Goal: Information Seeking & Learning: Check status

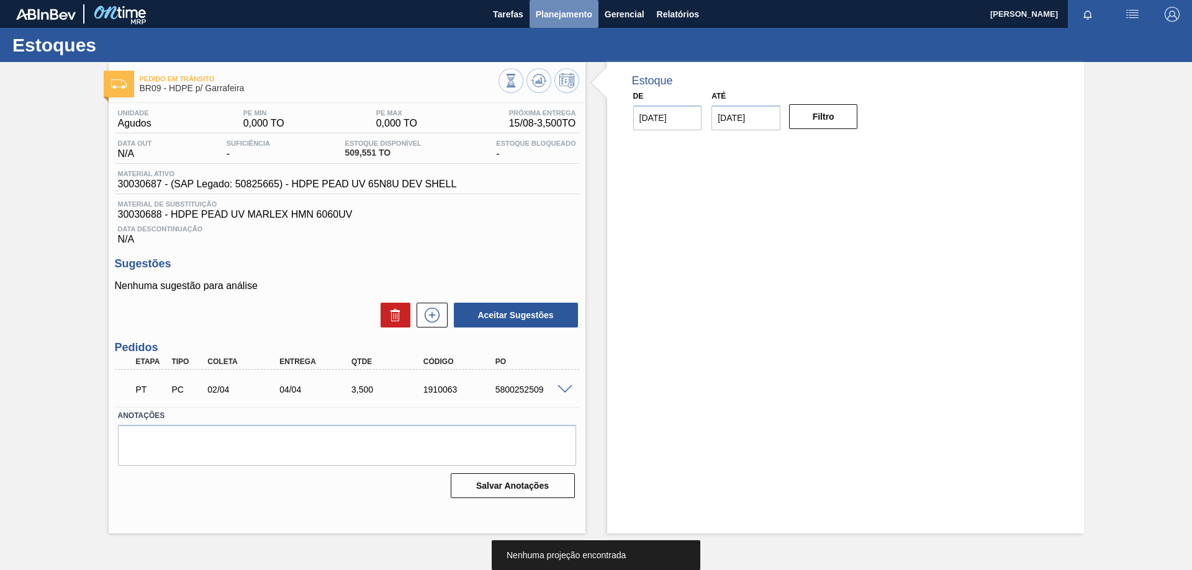
click at [575, 20] on span "Planejamento" at bounding box center [564, 14] width 56 height 15
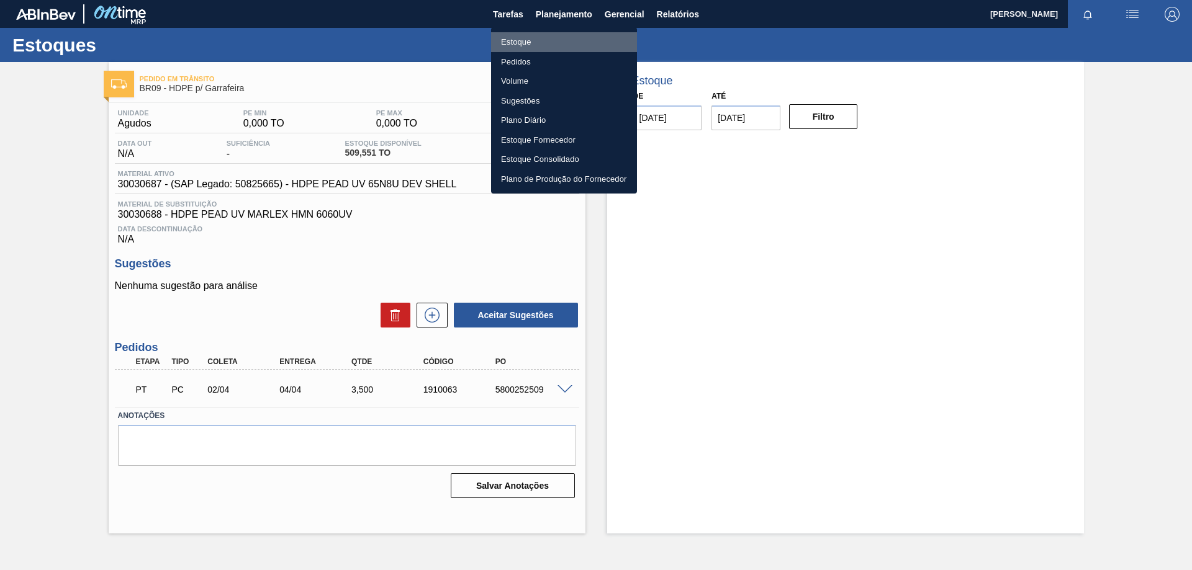
click at [547, 39] on li "Estoque" at bounding box center [564, 42] width 146 height 20
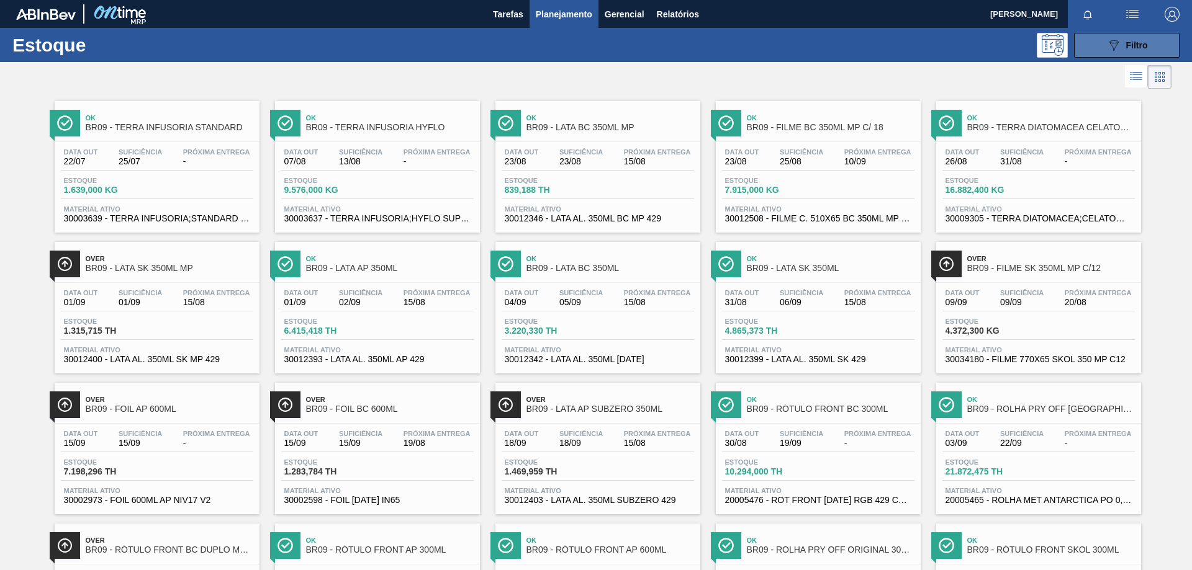
click at [1086, 48] on button "089F7B8B-B2A5-4AFE-B5C0-19BA573D28AC Filtro" at bounding box center [1127, 45] width 106 height 25
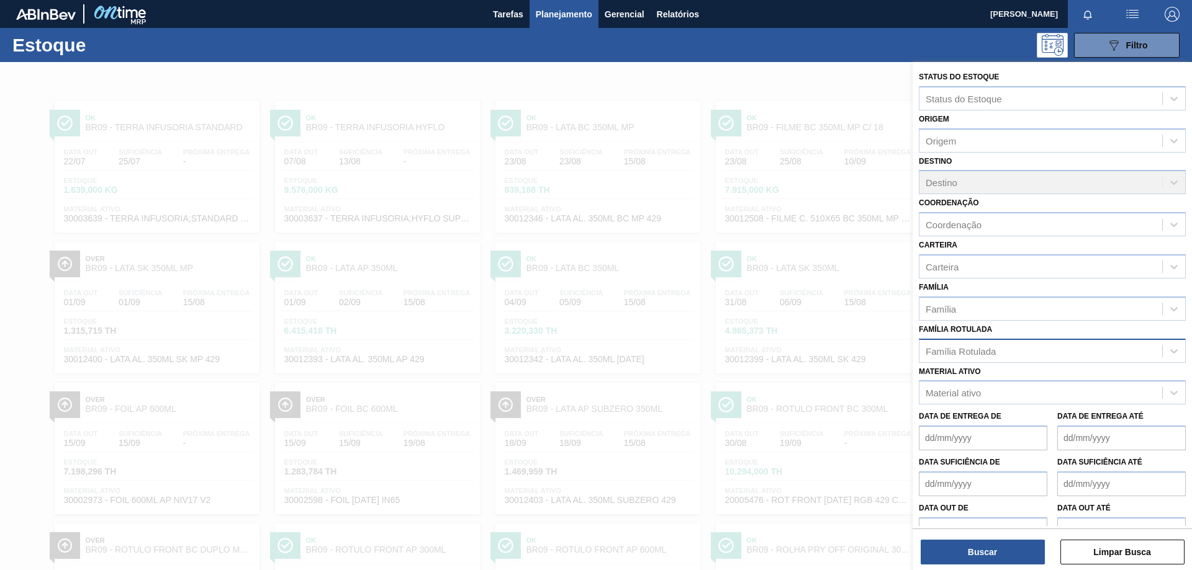
click at [996, 348] on div "Família Rotulada" at bounding box center [1040, 351] width 243 height 18
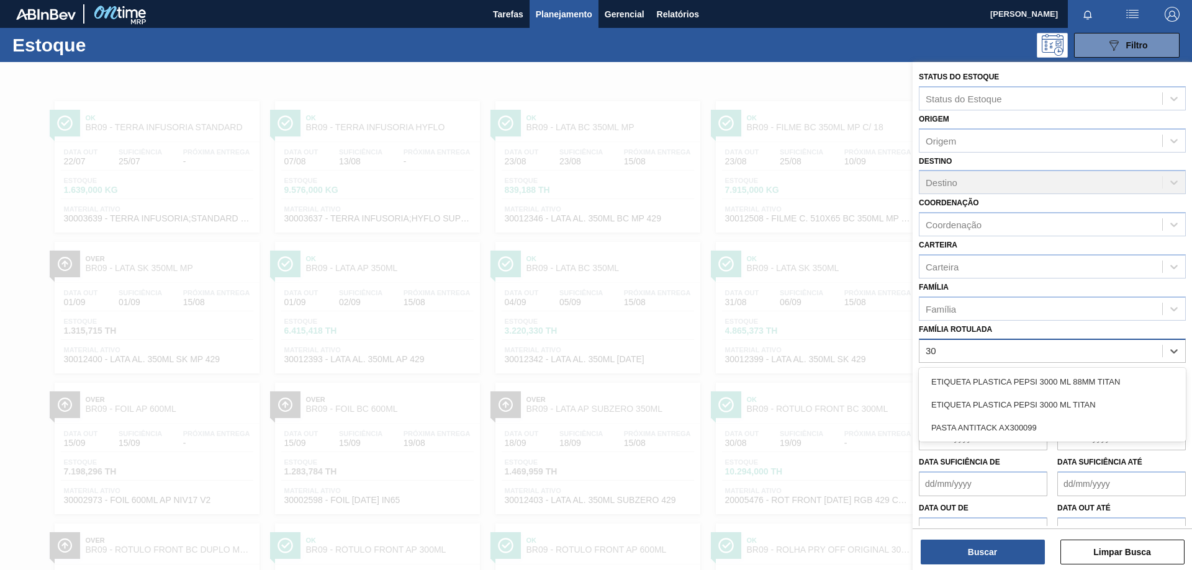
type Rotulada "3"
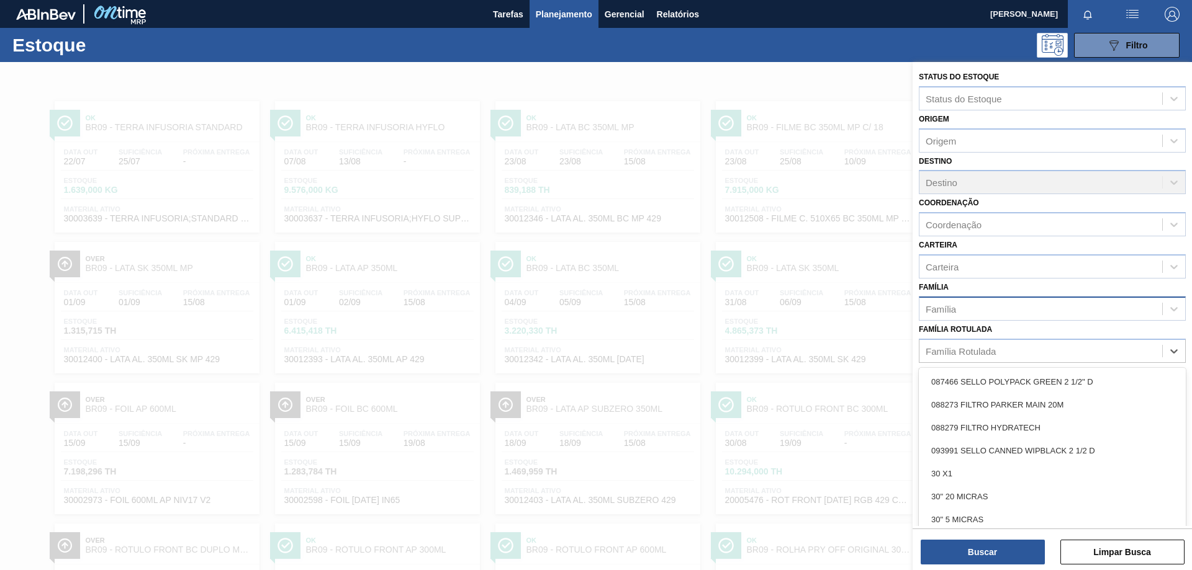
click at [936, 318] on div "Família" at bounding box center [1052, 309] width 267 height 24
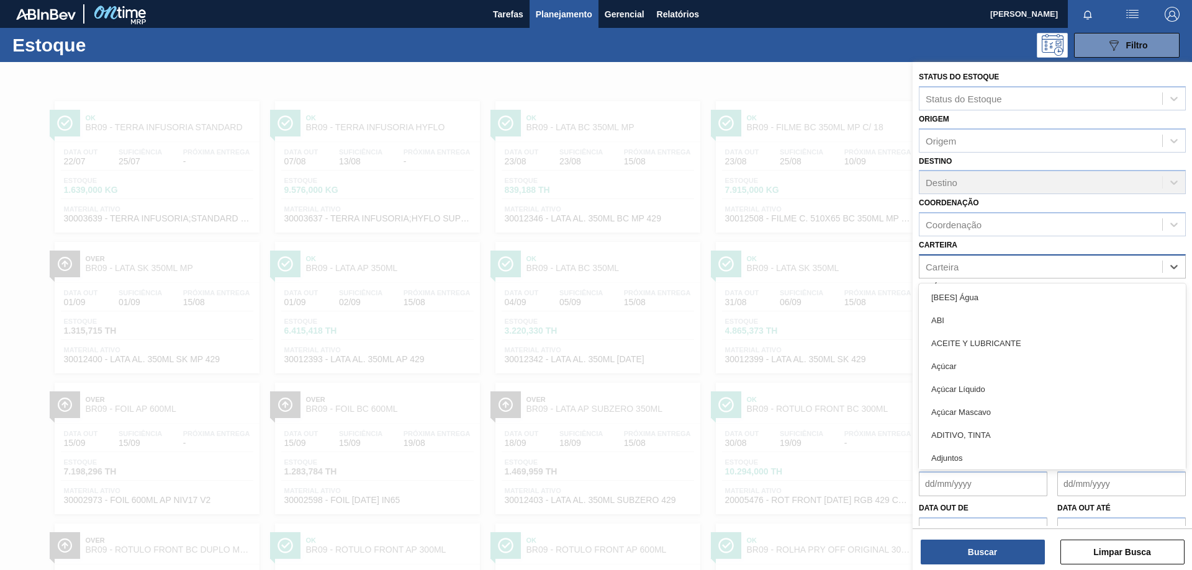
click at [992, 265] on div "Carteira" at bounding box center [1040, 267] width 243 height 18
click at [990, 274] on div "Carteira" at bounding box center [1040, 267] width 243 height 18
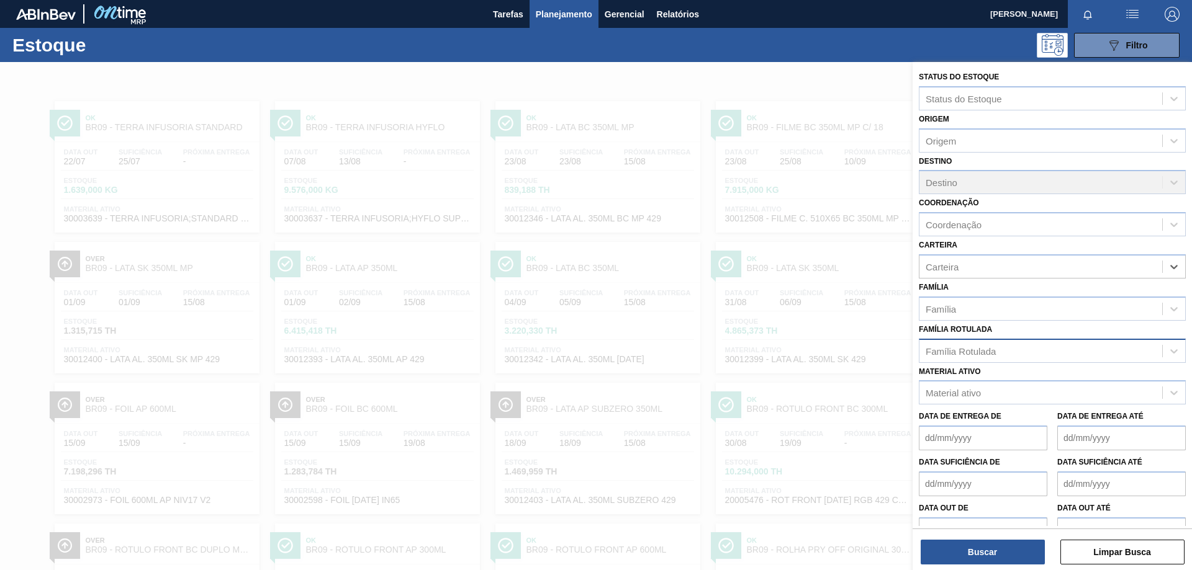
click at [951, 352] on div "Família Rotulada" at bounding box center [960, 351] width 70 height 11
type Rotulada "30006622"
click at [959, 310] on div "Família" at bounding box center [1040, 309] width 243 height 18
type input "lacre"
click at [971, 326] on div "Lacre" at bounding box center [1052, 340] width 267 height 28
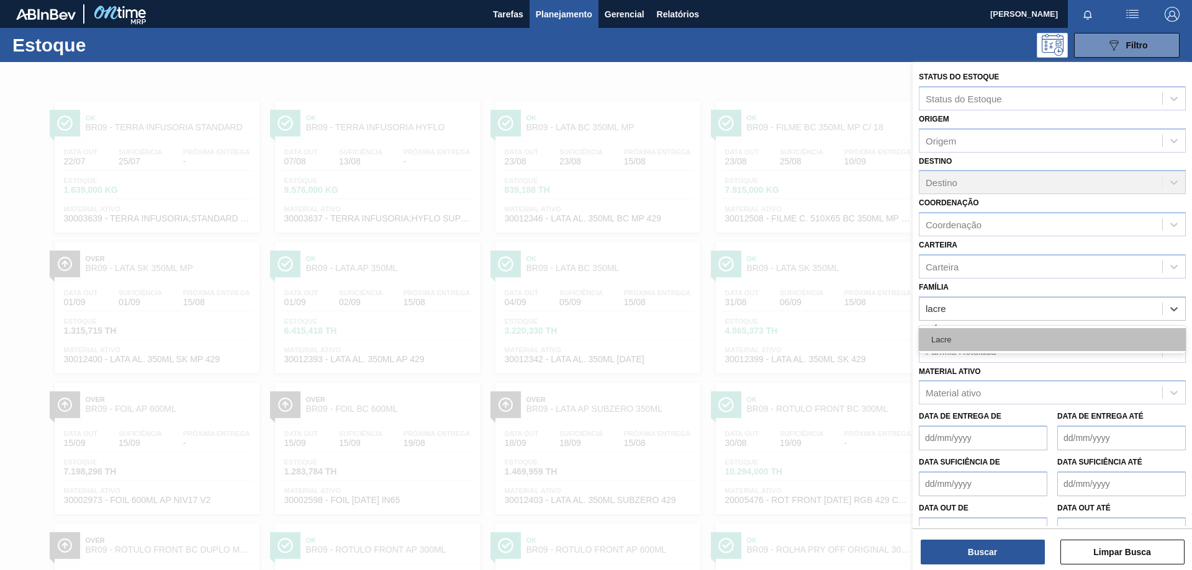
click at [963, 345] on div "Lacre" at bounding box center [1052, 339] width 267 height 23
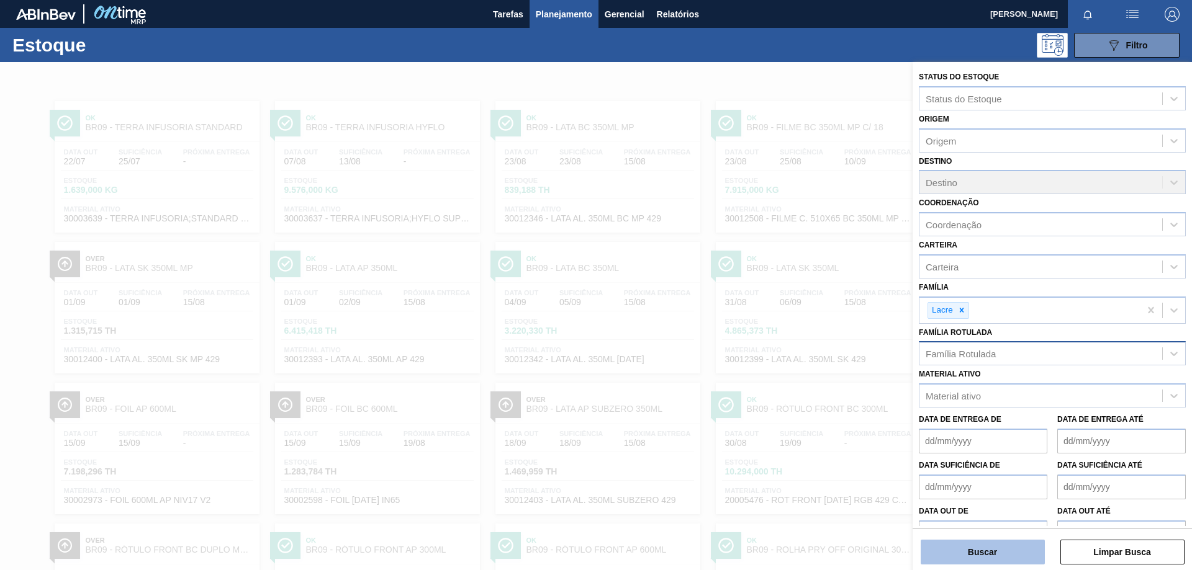
click at [981, 564] on button "Buscar" at bounding box center [982, 552] width 124 height 25
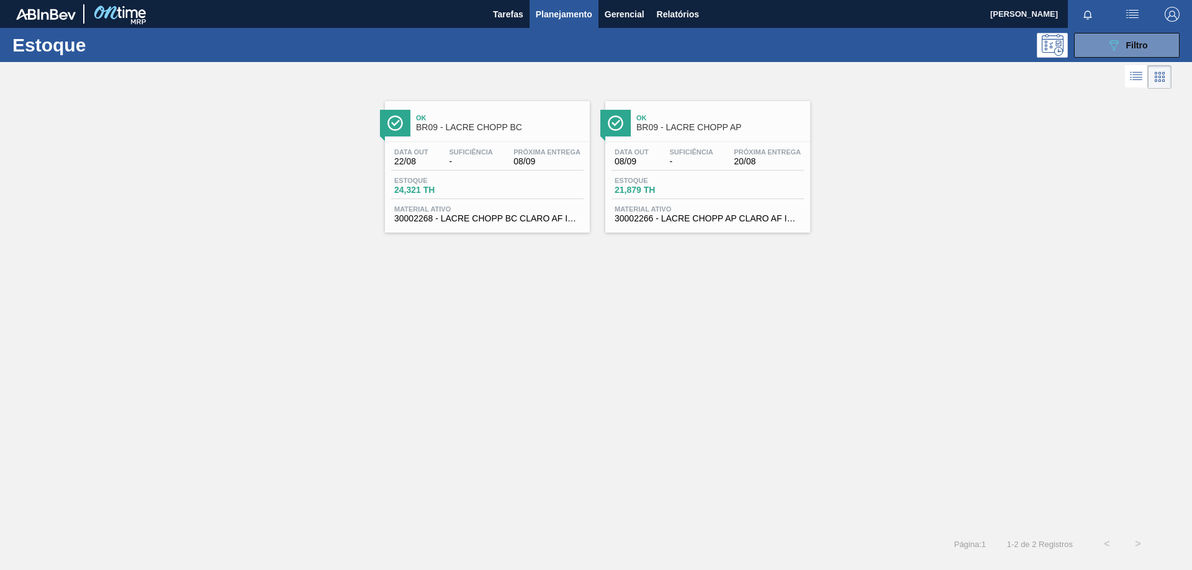
click at [720, 203] on div "Data [DATE] Suficiência - Próxima Entrega 20/08 Estoque 21,879 TH Material ativ…" at bounding box center [707, 184] width 205 height 84
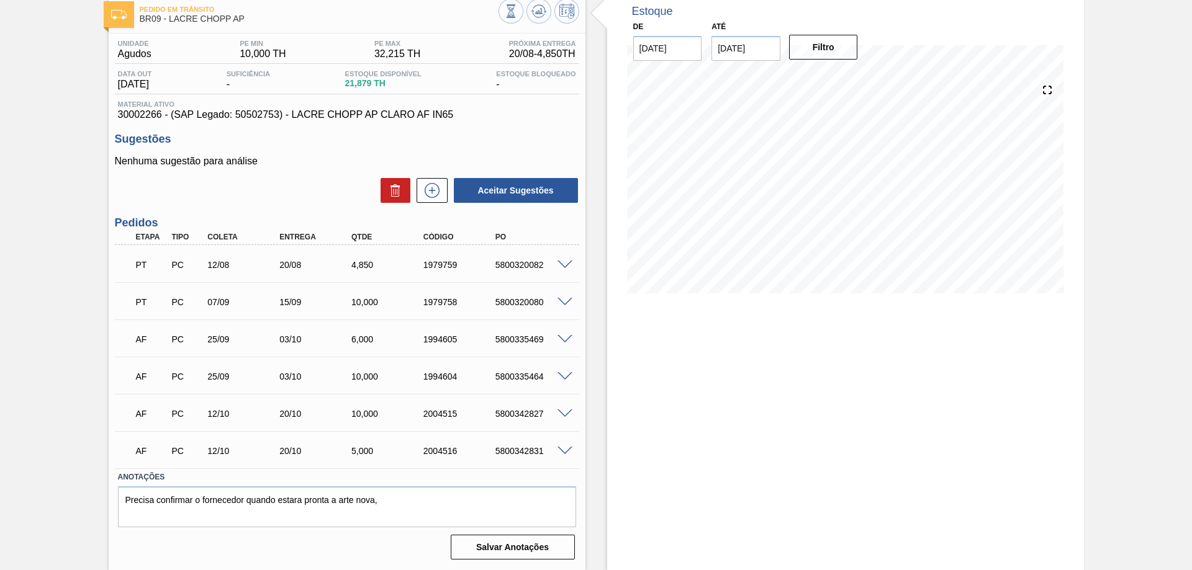
scroll to position [7, 0]
